Goal: Find specific page/section: Find specific page/section

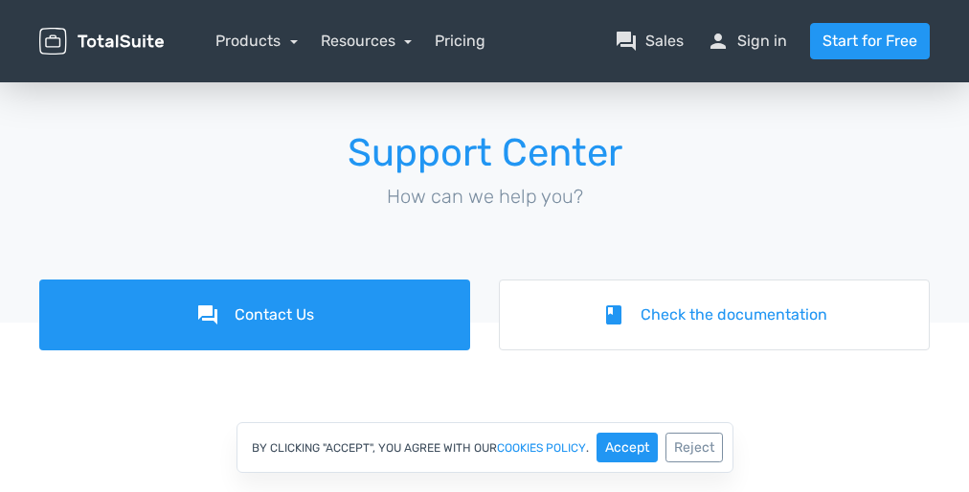
click at [485, 447] on div "By clicking "Accept", you agree with our cookies policy . Accept Reject" at bounding box center [485, 447] width 497 height 51
click at [485, 246] on div "Support Center How can we help you?" at bounding box center [485, 179] width 920 height 148
click at [485, 447] on div "By clicking "Accept", you agree with our cookies policy . Accept Reject" at bounding box center [485, 447] width 497 height 51
click at [485, 246] on div "Support Center How can we help you?" at bounding box center [485, 179] width 920 height 148
click at [485, 447] on div "By clicking "Accept", you agree with our cookies policy . Accept Reject" at bounding box center [485, 447] width 497 height 51
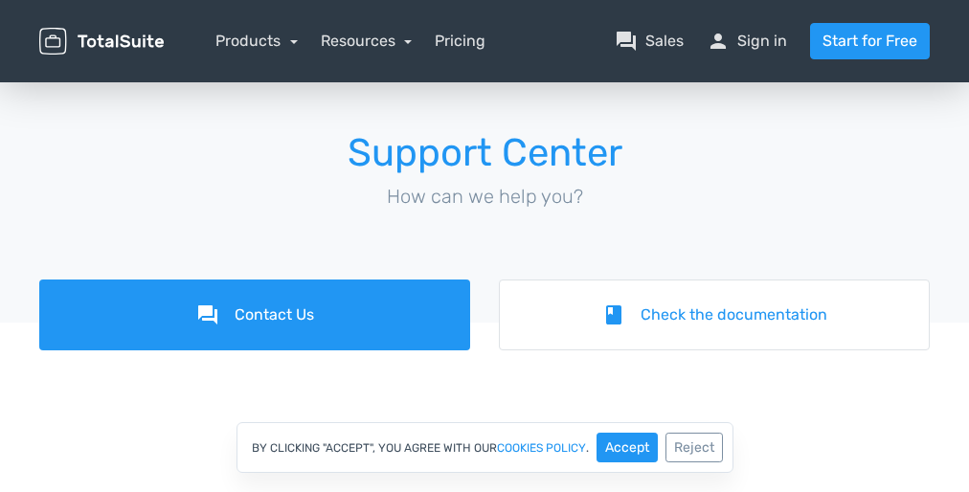
click at [485, 246] on div "Support Center How can we help you?" at bounding box center [485, 179] width 920 height 148
click at [485, 447] on div "By clicking "Accept", you agree with our cookies policy . Accept Reject" at bounding box center [485, 447] width 497 height 51
click at [485, 246] on div "Support Center How can we help you?" at bounding box center [485, 179] width 920 height 148
click at [485, 447] on div "By clicking "Accept", you agree with our cookies policy . Accept Reject" at bounding box center [485, 447] width 497 height 51
click at [485, 246] on div "Support Center How can we help you?" at bounding box center [485, 179] width 920 height 148
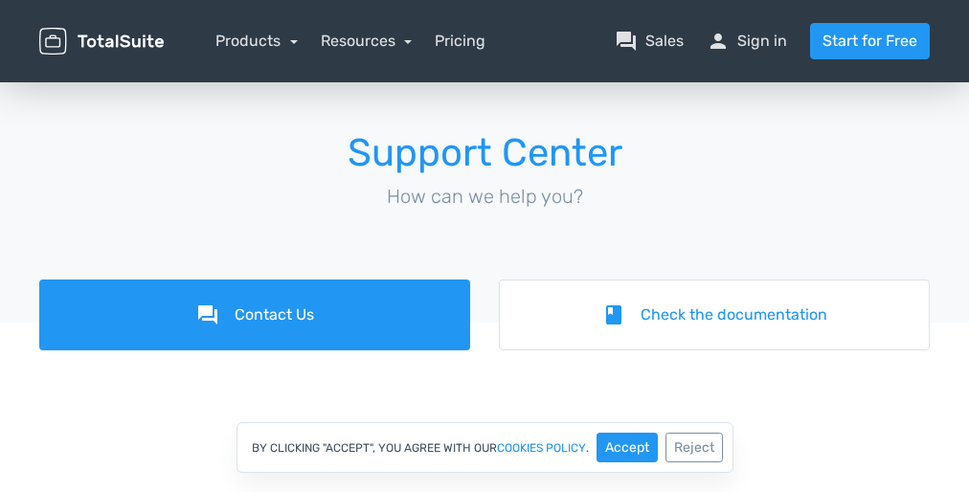
click at [485, 447] on div "By clicking "Accept", you agree with our cookies policy . Accept Reject" at bounding box center [485, 447] width 497 height 51
click at [485, 246] on div "Support Center How can we help you?" at bounding box center [485, 179] width 920 height 148
click at [485, 447] on div "By clicking "Accept", you agree with our cookies policy . Accept Reject" at bounding box center [485, 447] width 497 height 51
click at [485, 246] on div "Support Center How can we help you?" at bounding box center [485, 179] width 920 height 148
click at [485, 447] on div "By clicking "Accept", you agree with our cookies policy . Accept Reject" at bounding box center [485, 447] width 497 height 51
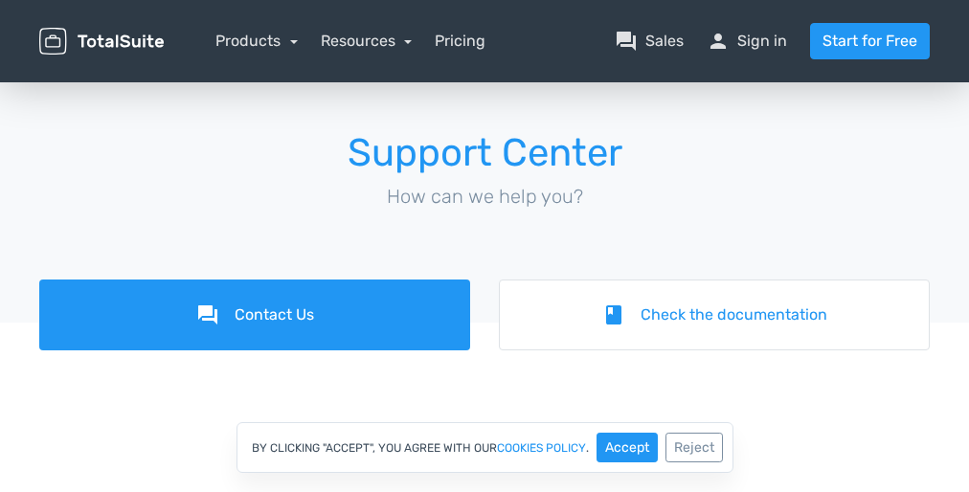
click at [485, 246] on div "Support Center How can we help you?" at bounding box center [485, 179] width 920 height 148
click at [485, 447] on div "By clicking "Accept", you agree with our cookies policy . Accept Reject" at bounding box center [485, 447] width 497 height 51
click at [485, 246] on div "Support Center How can we help you?" at bounding box center [485, 179] width 920 height 148
click at [485, 447] on div "By clicking "Accept", you agree with our cookies policy . Accept Reject" at bounding box center [485, 447] width 497 height 51
click at [485, 246] on div "Support Center How can we help you?" at bounding box center [485, 179] width 920 height 148
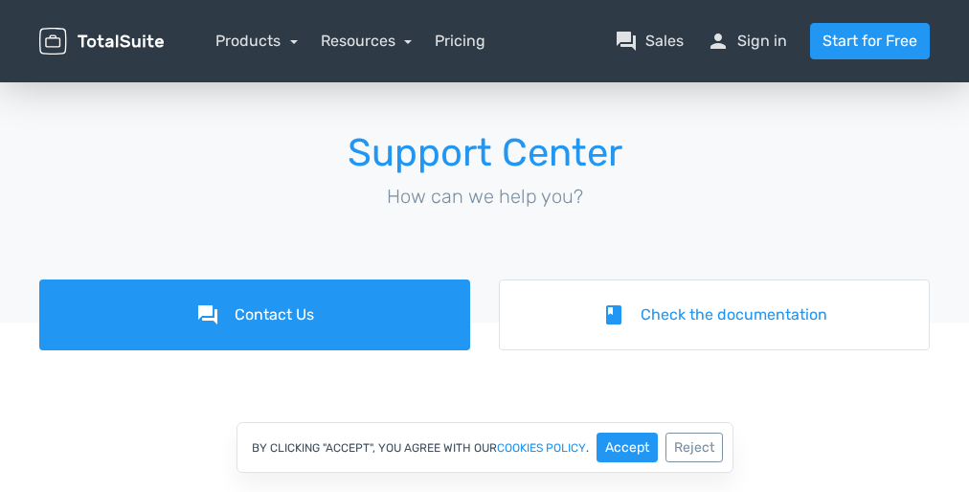
click at [485, 447] on div "By clicking "Accept", you agree with our cookies policy . Accept Reject" at bounding box center [485, 447] width 497 height 51
click at [485, 246] on div "Support Center How can we help you?" at bounding box center [485, 179] width 920 height 148
click at [485, 447] on div "By clicking "Accept", you agree with our cookies policy . Accept Reject" at bounding box center [485, 447] width 497 height 51
